Goal: Obtain resource: Download file/media

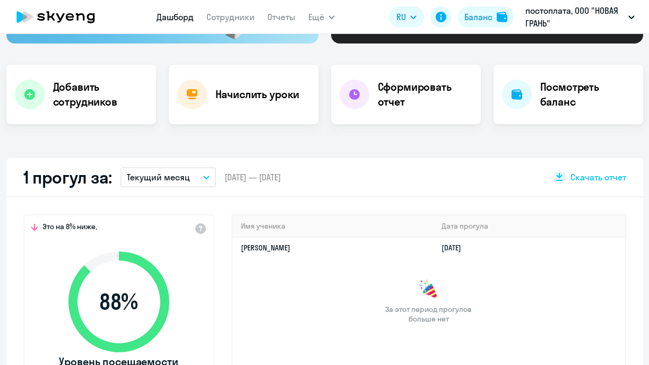
select select "30"
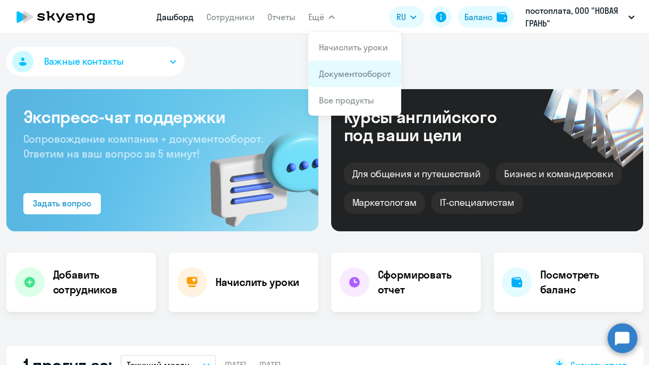
click at [334, 76] on link "Документооборот" at bounding box center [355, 73] width 72 height 11
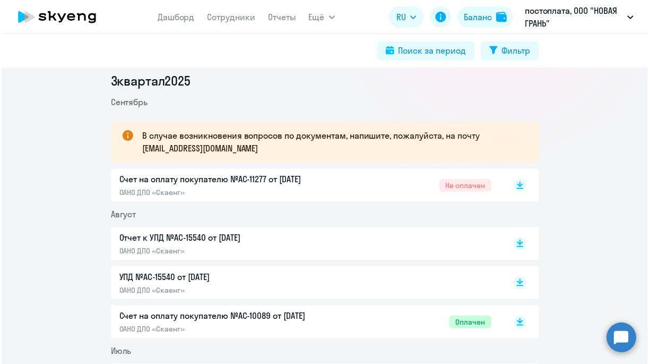
scroll to position [142, 0]
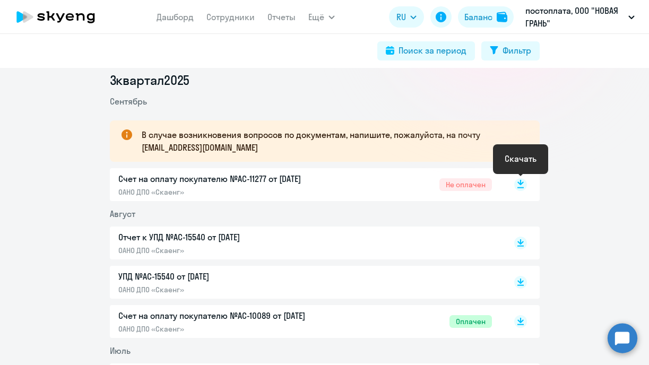
click at [520, 186] on rect at bounding box center [520, 184] width 13 height 13
click at [297, 176] on p "Счет на оплату покупателю №AC-11277 от [DATE]" at bounding box center [229, 178] width 223 height 13
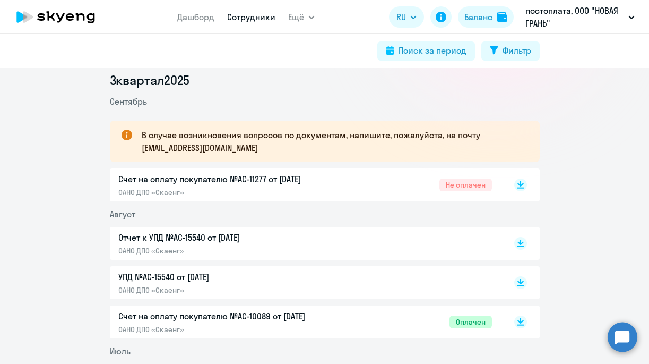
click at [266, 18] on link "Сотрудники" at bounding box center [251, 17] width 48 height 11
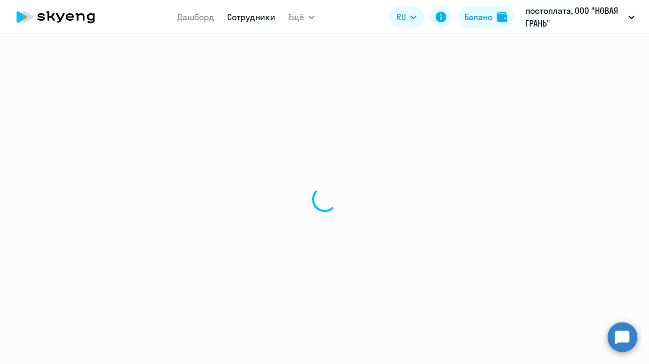
select select "30"
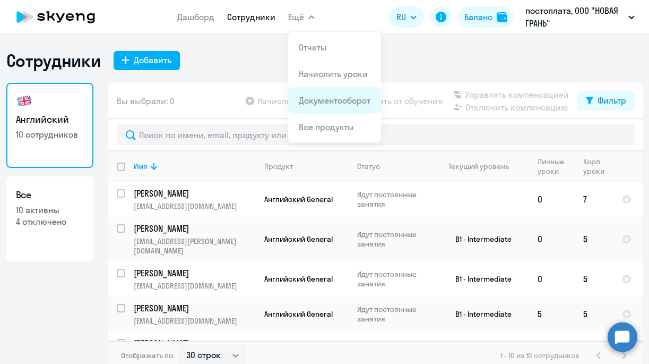
click at [320, 100] on link "Документооборот" at bounding box center [335, 100] width 72 height 11
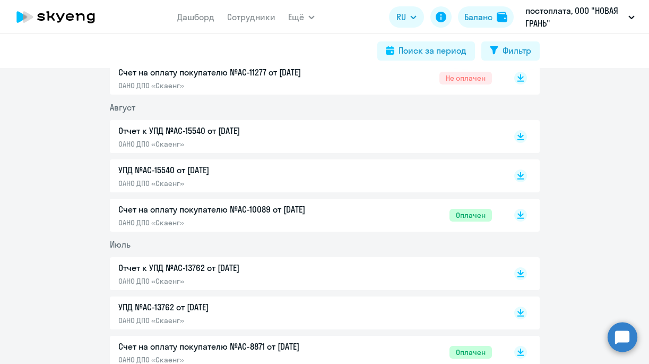
scroll to position [252, 0]
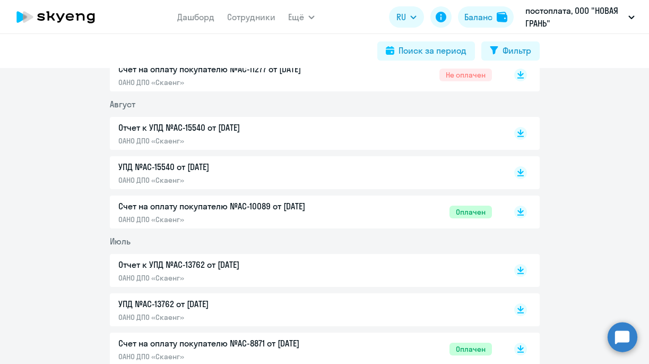
click at [303, 127] on p "Отчет к УПД №AC-15540 от [DATE]" at bounding box center [229, 127] width 223 height 13
